Goal: Task Accomplishment & Management: Complete application form

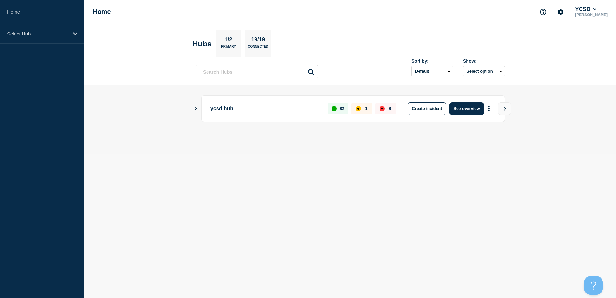
click at [195, 107] on icon "Show Connected Hubs" at bounding box center [196, 108] width 4 height 3
click at [196, 109] on icon "Show Connected Hubs" at bounding box center [196, 108] width 2 height 3
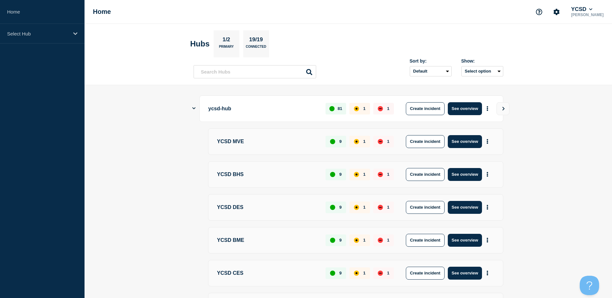
click at [191, 108] on main "ycsd-hub 81 1 1 Create incident See overview YCSD MVE 9 1 1 Create incident See…" at bounding box center [347, 295] width 527 height 420
click at [193, 107] on icon "Show Connected Hubs" at bounding box center [193, 108] width 3 height 4
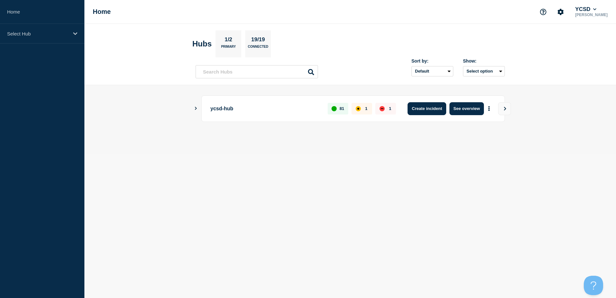
click at [434, 109] on button "Create incident" at bounding box center [427, 108] width 39 height 13
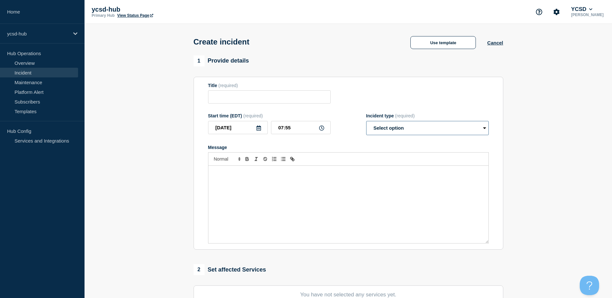
click at [416, 135] on select "Select option Investigating Identified Monitoring" at bounding box center [427, 128] width 123 height 14
click at [412, 129] on select "Select option Investigating Identified Monitoring" at bounding box center [427, 128] width 123 height 14
click at [569, 119] on section "1 Provide details Title (required) Start time (EDT) (required) [DATE] 07:55 Inc…" at bounding box center [347, 239] width 527 height 369
click at [227, 96] on input "Title" at bounding box center [269, 96] width 123 height 13
click at [438, 128] on select "Select option Investigating Identified Monitoring" at bounding box center [427, 128] width 123 height 14
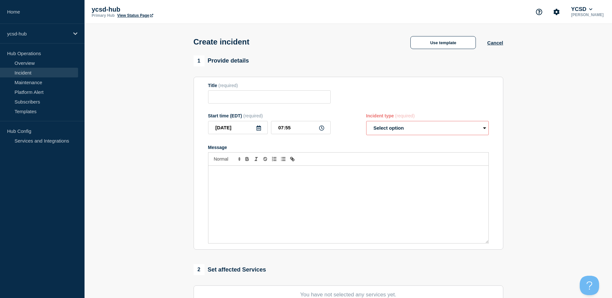
select select "identified"
click at [366, 122] on select "Select option Investigating Identified Monitoring" at bounding box center [427, 128] width 123 height 14
click at [250, 98] on input "Title" at bounding box center [269, 96] width 123 height 13
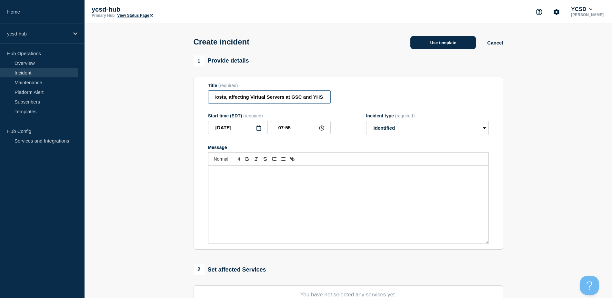
type input "Unresponsive XCP-ng Hosts, affecting Virtual Servers at GSC and YHS"
click at [436, 44] on button "Use template" at bounding box center [442, 42] width 65 height 13
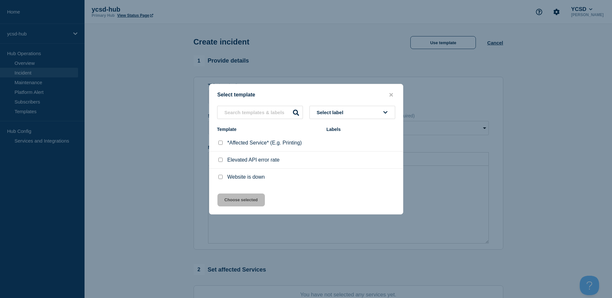
click at [221, 145] on input "*Affected Service* (E.g. Printing) checkbox" at bounding box center [220, 143] width 4 height 4
checkbox input "true"
click at [235, 201] on button "Choose selected" at bounding box center [240, 199] width 47 height 13
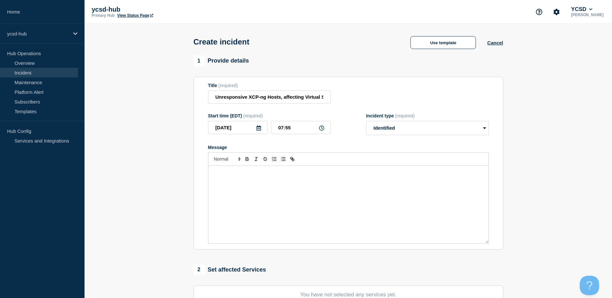
select select "investigating"
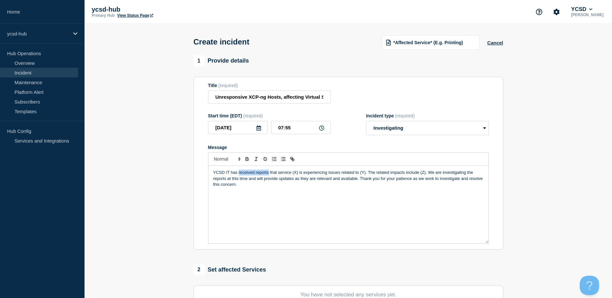
drag, startPoint x: 239, startPoint y: 173, endPoint x: 269, endPoint y: 175, distance: 30.1
click at [269, 175] on p "YCSD IT has received reports that service (X) is experiencing issues related to…" at bounding box center [348, 179] width 270 height 18
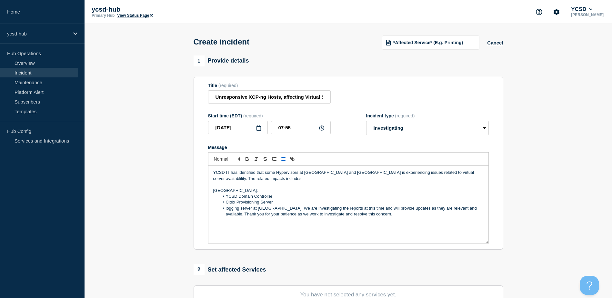
click at [256, 210] on li "logging server at [GEOGRAPHIC_DATA]. We are investigating the reports at this t…" at bounding box center [351, 211] width 264 height 12
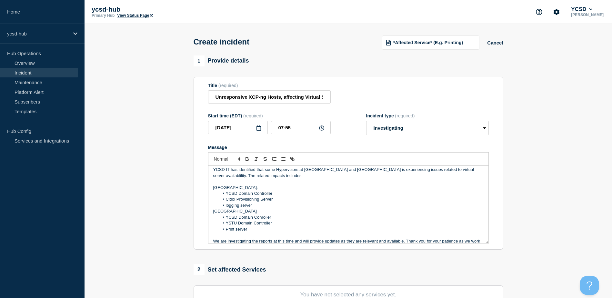
scroll to position [14, 0]
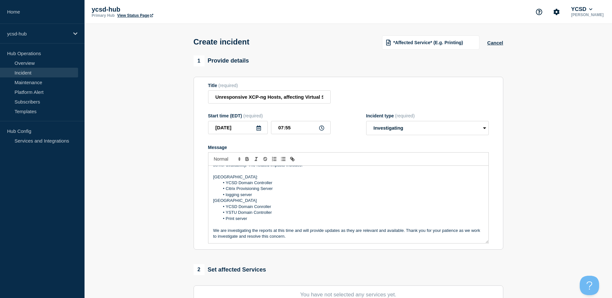
click at [262, 233] on p "We are investigating the reports at this time and will provide updates as they …" at bounding box center [348, 234] width 270 height 12
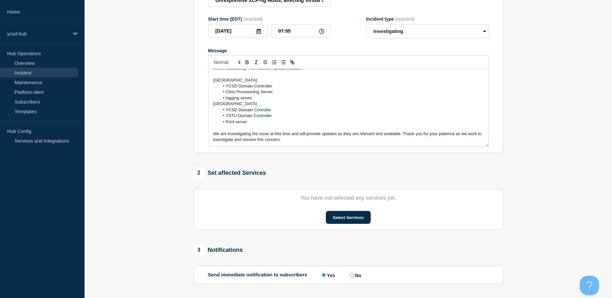
scroll to position [129, 0]
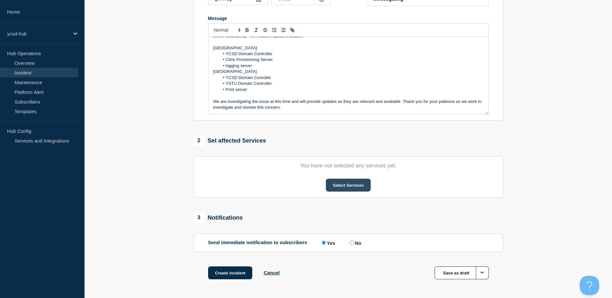
click at [353, 187] on button "Select Services" at bounding box center [348, 185] width 45 height 13
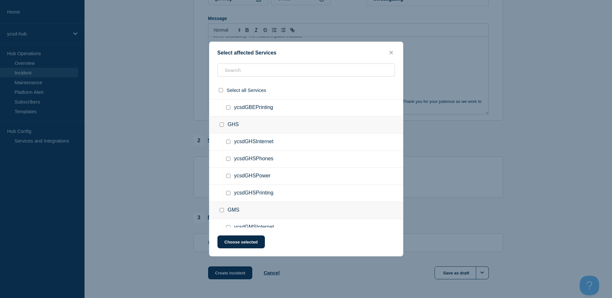
scroll to position [613, 0]
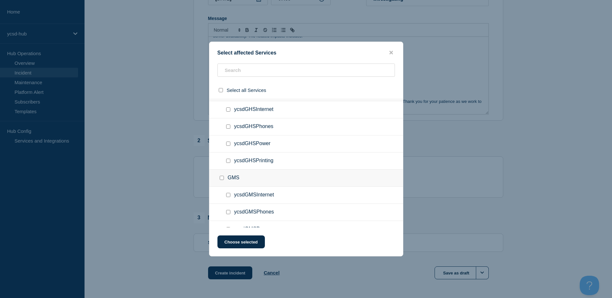
click at [229, 111] on input "ycsdGHSInternet checkbox" at bounding box center [228, 109] width 4 height 4
checkbox input "true"
click at [228, 162] on input "ycsdGHSPrinting checkbox" at bounding box center [228, 161] width 4 height 4
checkbox input "true"
click at [228, 195] on input "ycsdGMSInternet checkbox" at bounding box center [228, 195] width 4 height 4
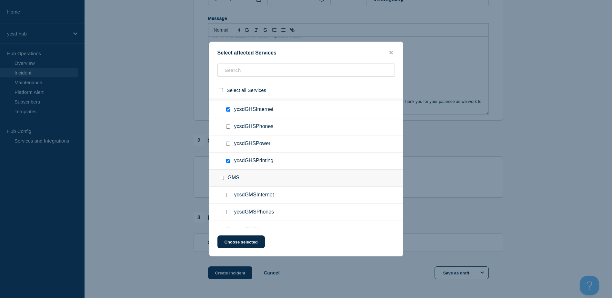
checkbox input "true"
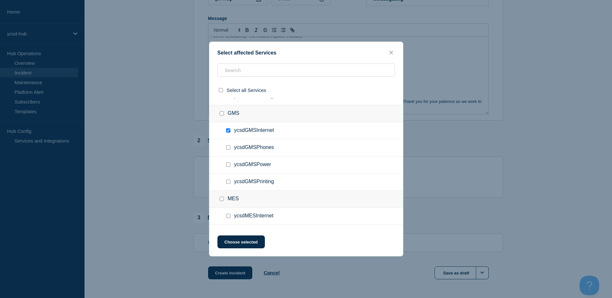
click at [228, 182] on input "ycsdGMSPrinting checkbox" at bounding box center [228, 182] width 4 height 4
checkbox input "true"
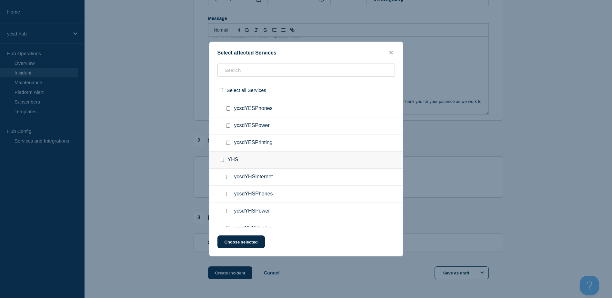
scroll to position [1483, 0]
click at [228, 145] on input "ycsdYHSInternet checkbox" at bounding box center [228, 144] width 4 height 4
checkbox input "true"
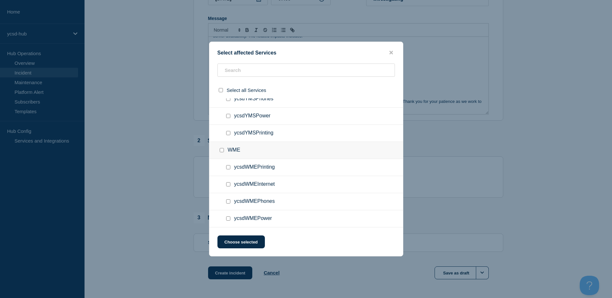
scroll to position [154, 0]
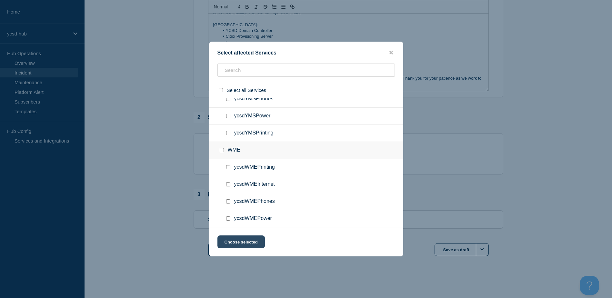
click at [241, 246] on button "Choose selected" at bounding box center [240, 241] width 47 height 13
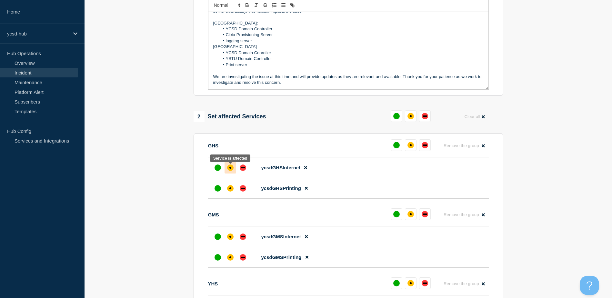
click at [230, 169] on div "affected" at bounding box center [230, 168] width 2 height 2
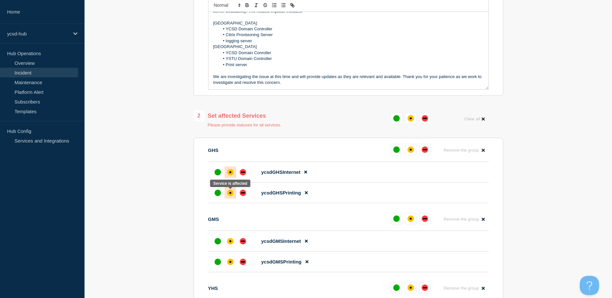
click at [230, 191] on div "affected" at bounding box center [230, 193] width 6 height 6
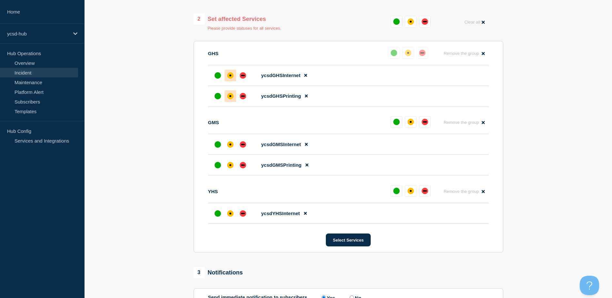
scroll to position [218, 0]
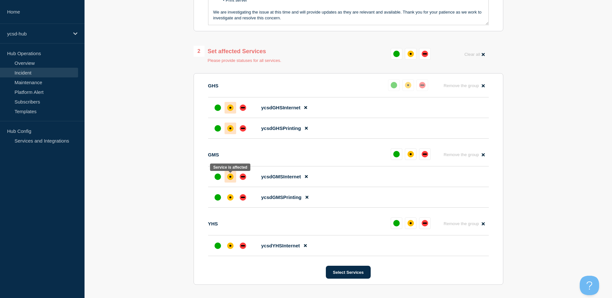
click at [232, 180] on div "affected" at bounding box center [230, 176] width 6 height 6
click at [231, 197] on div "affected" at bounding box center [230, 197] width 6 height 6
click at [231, 249] on div "affected" at bounding box center [230, 245] width 6 height 6
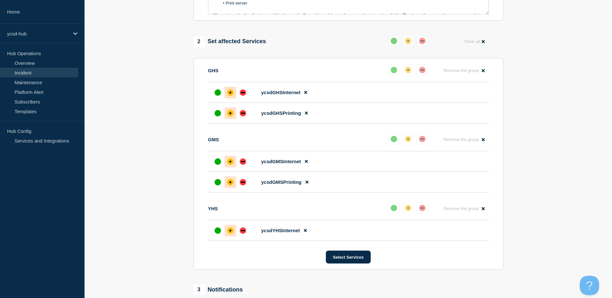
scroll to position [293, 0]
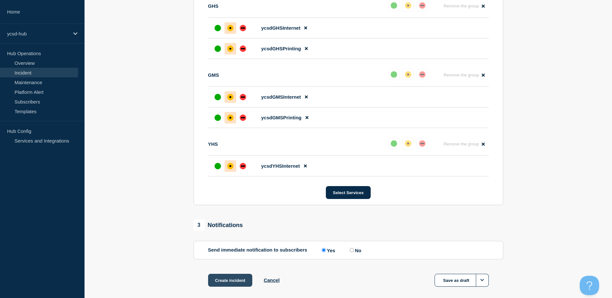
click at [223, 279] on button "Create incident" at bounding box center [230, 280] width 44 height 13
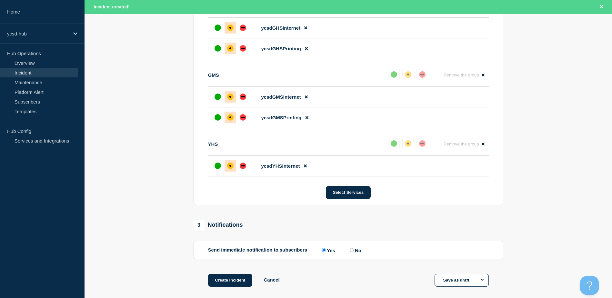
scroll to position [243, 0]
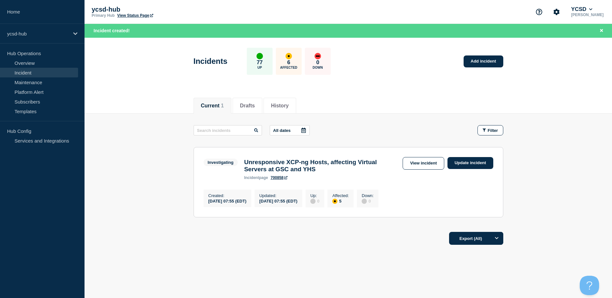
click at [162, 178] on main "All dates Filter Investigating 5 Affected Unresponsive XCP-ng Hosts, affecting …" at bounding box center [347, 169] width 527 height 113
click at [35, 29] on div "ycsd-hub" at bounding box center [42, 34] width 84 height 20
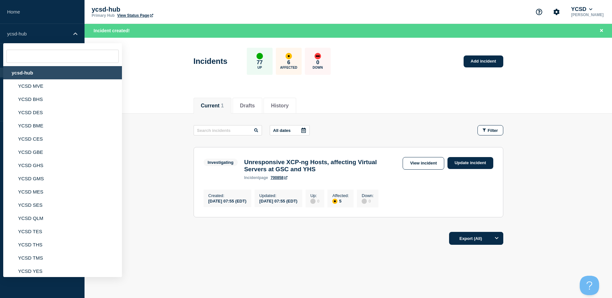
click at [45, 74] on div "ycsd-hub" at bounding box center [62, 72] width 119 height 13
click at [37, 93] on li "YCSD MVE" at bounding box center [62, 99] width 119 height 13
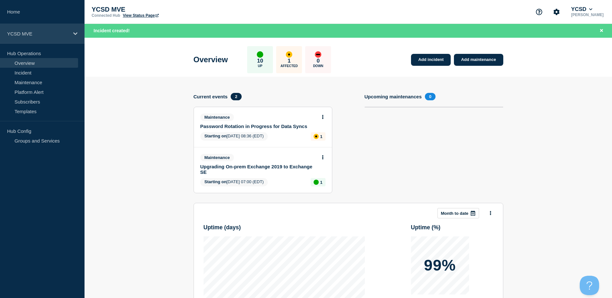
click at [32, 35] on p "YCSD MVE" at bounding box center [38, 33] width 62 height 5
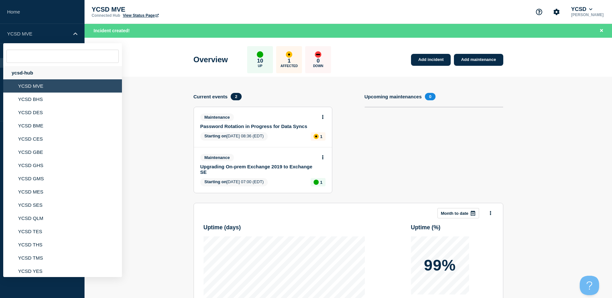
click at [28, 77] on div "ycsd-hub" at bounding box center [62, 72] width 119 height 13
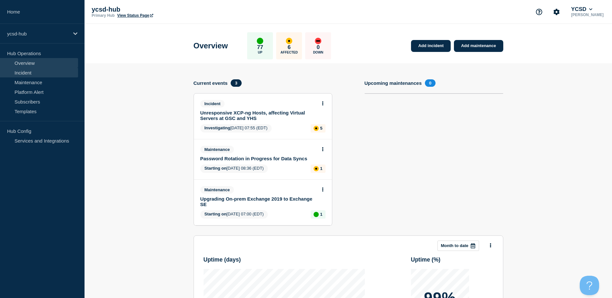
click at [32, 72] on link "Incident" at bounding box center [39, 73] width 78 height 10
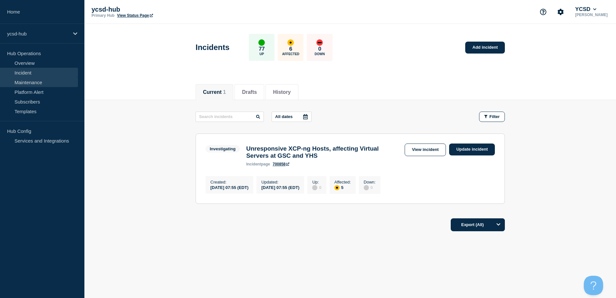
click at [28, 80] on link "Maintenance" at bounding box center [39, 82] width 78 height 10
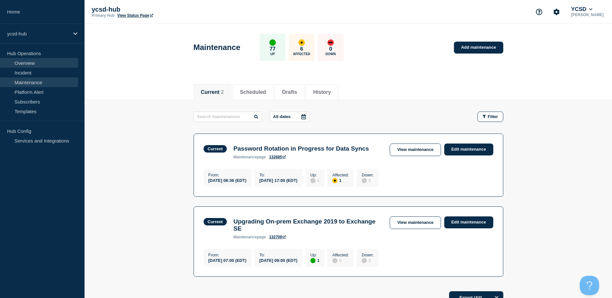
click at [30, 63] on link "Overview" at bounding box center [39, 63] width 78 height 10
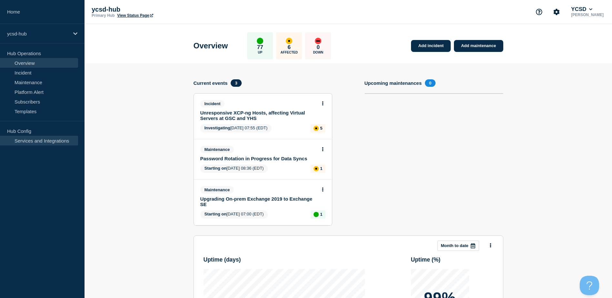
click at [39, 142] on link "Services and Integrations" at bounding box center [39, 141] width 78 height 10
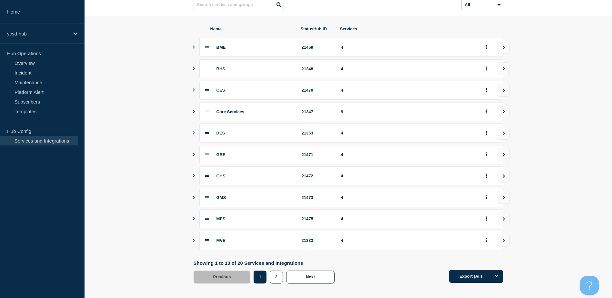
scroll to position [72, 0]
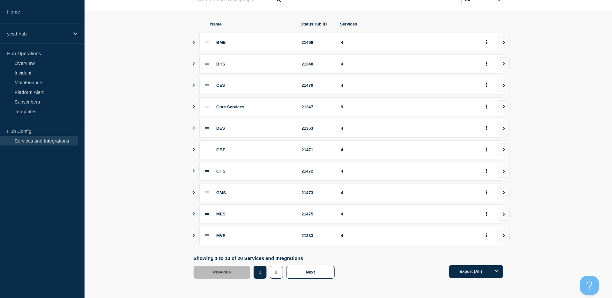
click at [193, 108] on icon "Show services" at bounding box center [194, 106] width 2 height 3
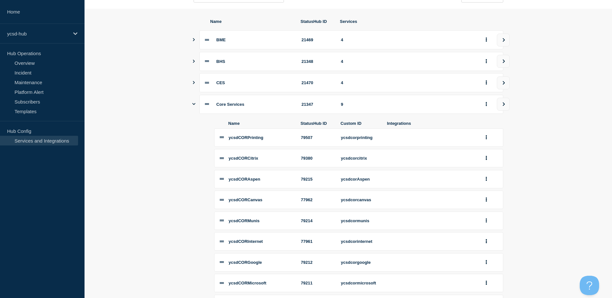
click at [193, 106] on icon "Show services" at bounding box center [193, 104] width 3 height 4
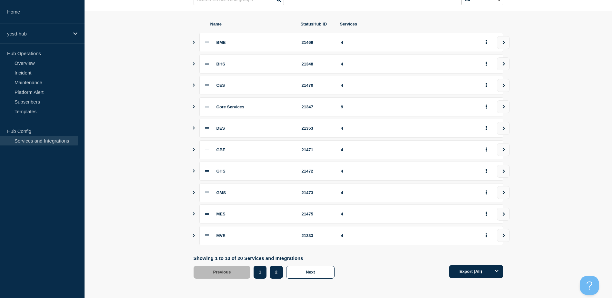
click at [273, 271] on button "2" at bounding box center [276, 272] width 13 height 13
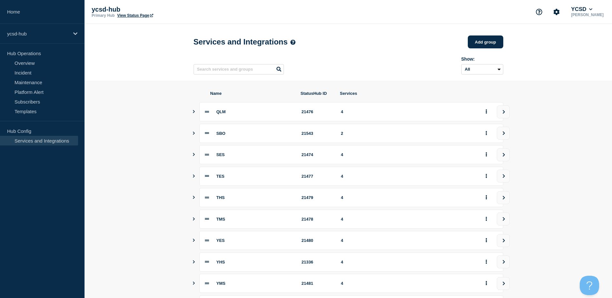
click at [192, 135] on icon "Show services" at bounding box center [193, 133] width 4 height 3
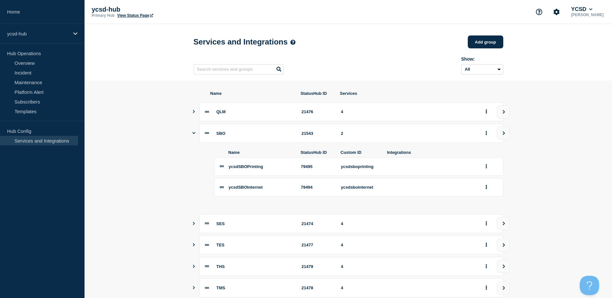
click at [192, 135] on icon "Show services" at bounding box center [193, 133] width 3 height 4
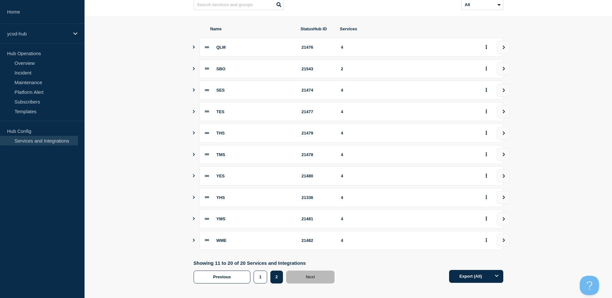
scroll to position [72, 0]
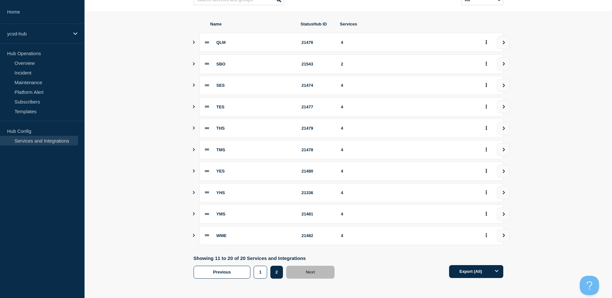
click at [131, 73] on section "Name StatusHub ID Services QLM 21476 4 SBO 21543 2 SES 21474 4 TES 21477 4 THS …" at bounding box center [347, 149] width 527 height 277
click at [24, 64] on link "Overview" at bounding box center [39, 63] width 78 height 10
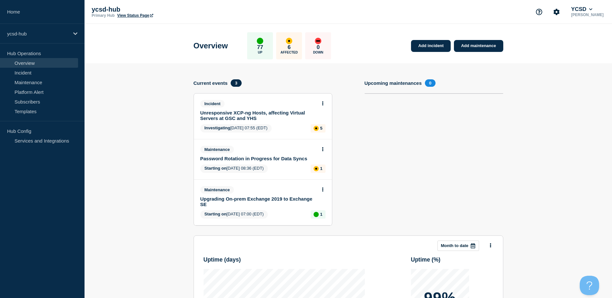
click at [419, 189] on section "Upcoming maintenances 0" at bounding box center [433, 157] width 139 height 156
click at [408, 182] on section "Upcoming maintenances 0" at bounding box center [433, 157] width 139 height 156
click at [382, 154] on section "Upcoming maintenances 0" at bounding box center [433, 157] width 139 height 156
click at [414, 146] on section "Upcoming maintenances 0" at bounding box center [433, 157] width 139 height 156
click at [259, 111] on link "Unresponsive XCP-ng Hosts, affecting Virtual Servers at GSC and YHS" at bounding box center [258, 115] width 116 height 11
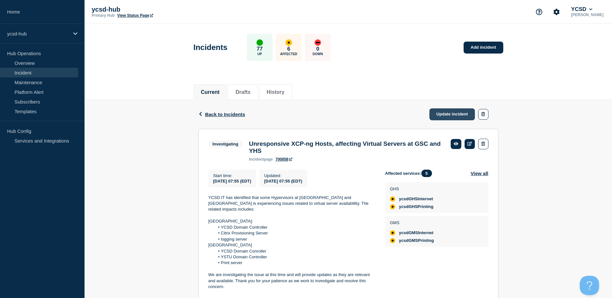
click at [435, 111] on link "Update incident" at bounding box center [452, 114] width 46 height 12
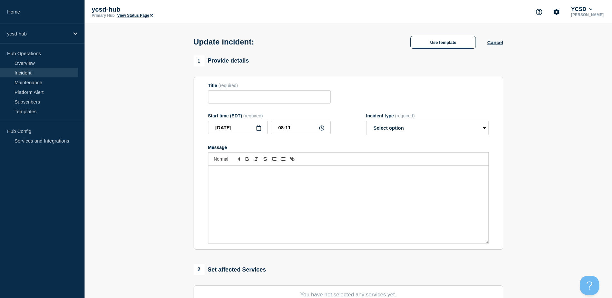
type input "Unresponsive XCP-ng Hosts, affecting Virtual Servers at GSC and YHS"
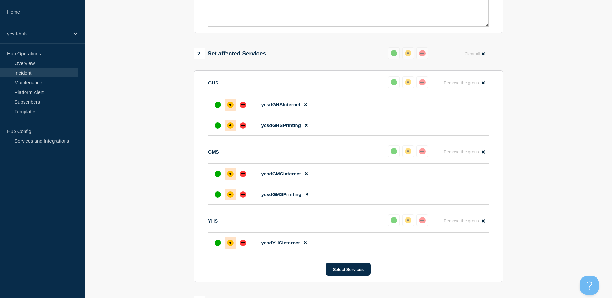
scroll to position [258, 0]
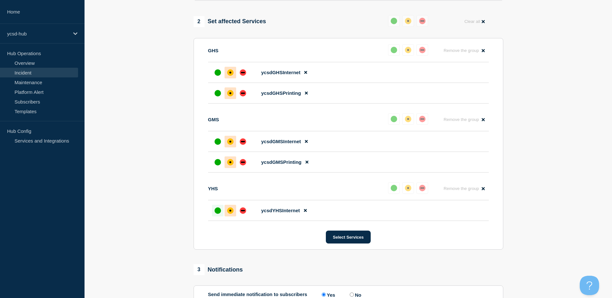
click at [214, 215] on div at bounding box center [218, 211] width 12 height 12
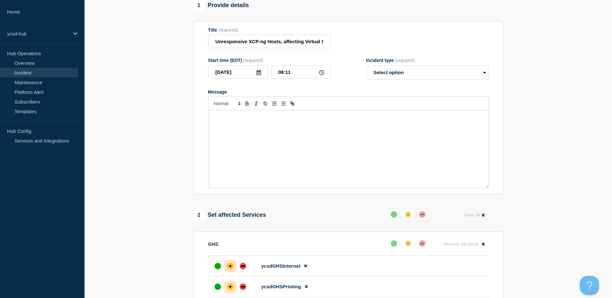
scroll to position [32, 0]
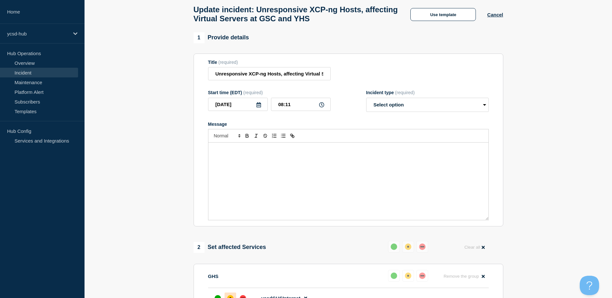
click at [302, 186] on div "Message" at bounding box center [348, 180] width 280 height 77
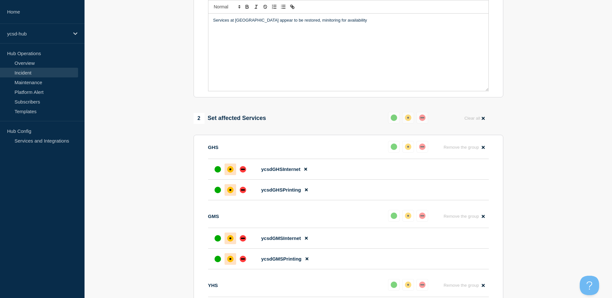
scroll to position [97, 0]
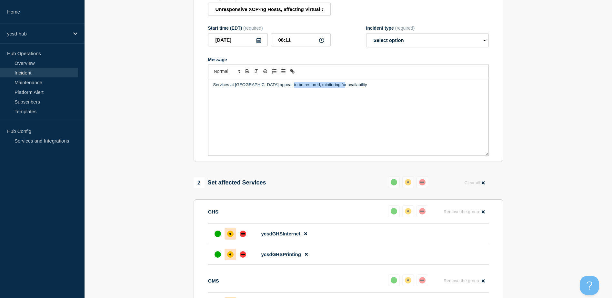
drag, startPoint x: 355, startPoint y: 87, endPoint x: 284, endPoint y: 102, distance: 71.8
click at [284, 102] on div "Services at [GEOGRAPHIC_DATA] appear to be restored, minitoring for availability" at bounding box center [348, 116] width 280 height 77
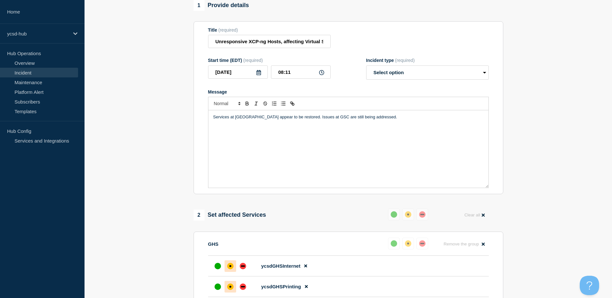
scroll to position [32, 0]
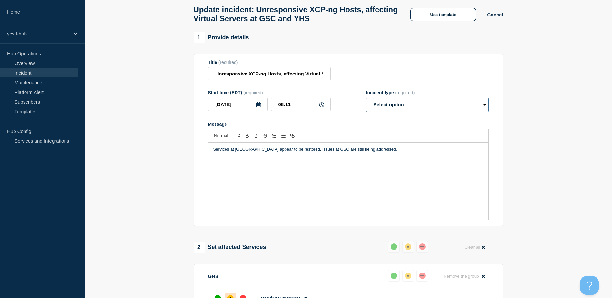
click at [424, 105] on select "Select option Investigating Identified Monitoring Resolved" at bounding box center [427, 105] width 123 height 14
click at [389, 105] on select "Select option Investigating Identified Monitoring Resolved" at bounding box center [427, 105] width 123 height 14
click at [366, 101] on select "Select option Investigating Identified Monitoring Resolved" at bounding box center [427, 105] width 123 height 14
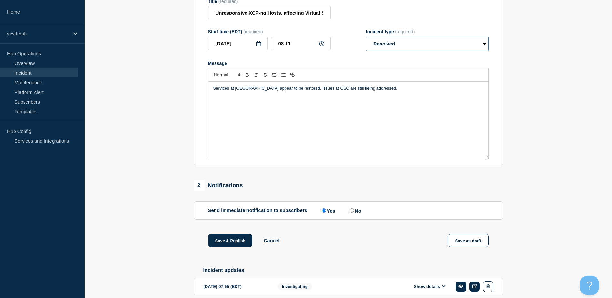
scroll to position [29, 0]
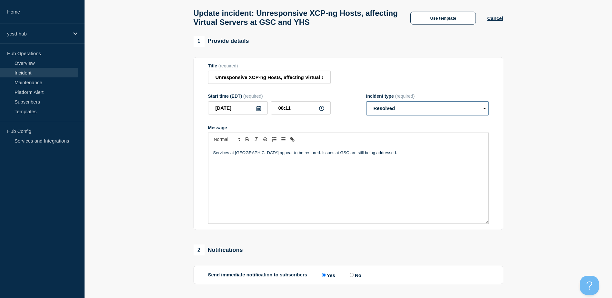
click at [402, 112] on select "Select option Investigating Identified Monitoring Resolved" at bounding box center [427, 108] width 123 height 14
select select "monitoring"
click at [366, 104] on select "Select option Investigating Identified Monitoring Resolved" at bounding box center [427, 108] width 123 height 14
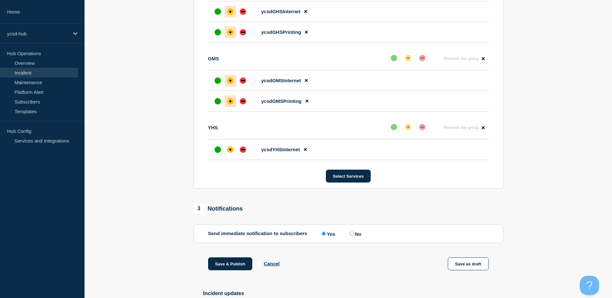
scroll to position [374, 0]
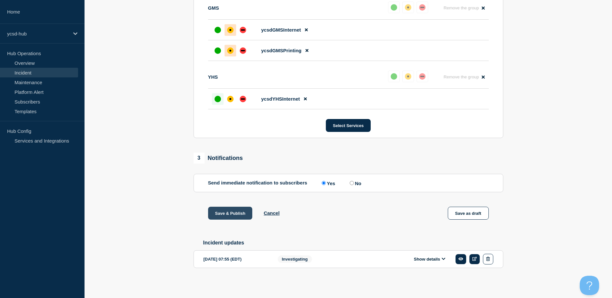
click at [226, 212] on button "Save & Publish" at bounding box center [230, 213] width 44 height 13
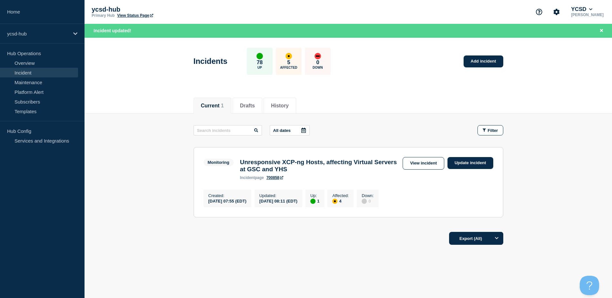
click at [537, 151] on main "All dates Filter Monitoring 1 Up 4 Affected Unresponsive XCP-ng Hosts, affectin…" at bounding box center [347, 169] width 527 height 113
click at [108, 140] on main "All dates Filter Monitoring 1 Up 4 Affected Unresponsive XCP-ng Hosts, affectin…" at bounding box center [347, 169] width 527 height 113
